Goal: Navigation & Orientation: Find specific page/section

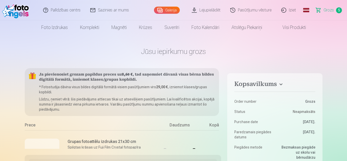
click at [332, 10] on span "Grozs" at bounding box center [328, 10] width 10 height 6
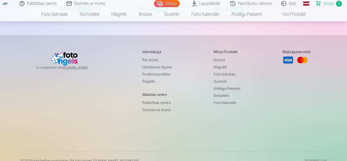
scroll to position [1747, 0]
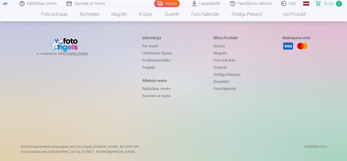
click at [152, 89] on link "Palīdzības centrs" at bounding box center [157, 88] width 30 height 7
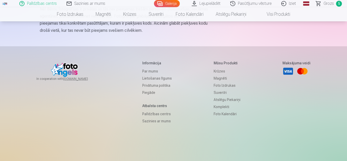
scroll to position [389, 0]
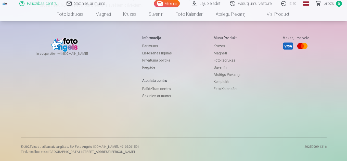
click at [155, 98] on link "Sazinies ar mums" at bounding box center [157, 95] width 30 height 7
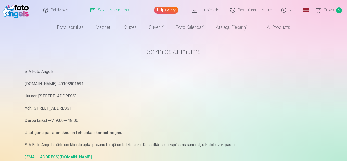
click at [332, 9] on span "Grozs" at bounding box center [328, 10] width 10 height 6
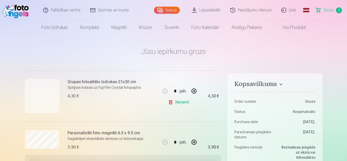
scroll to position [51, 0]
